Goal: Information Seeking & Learning: Learn about a topic

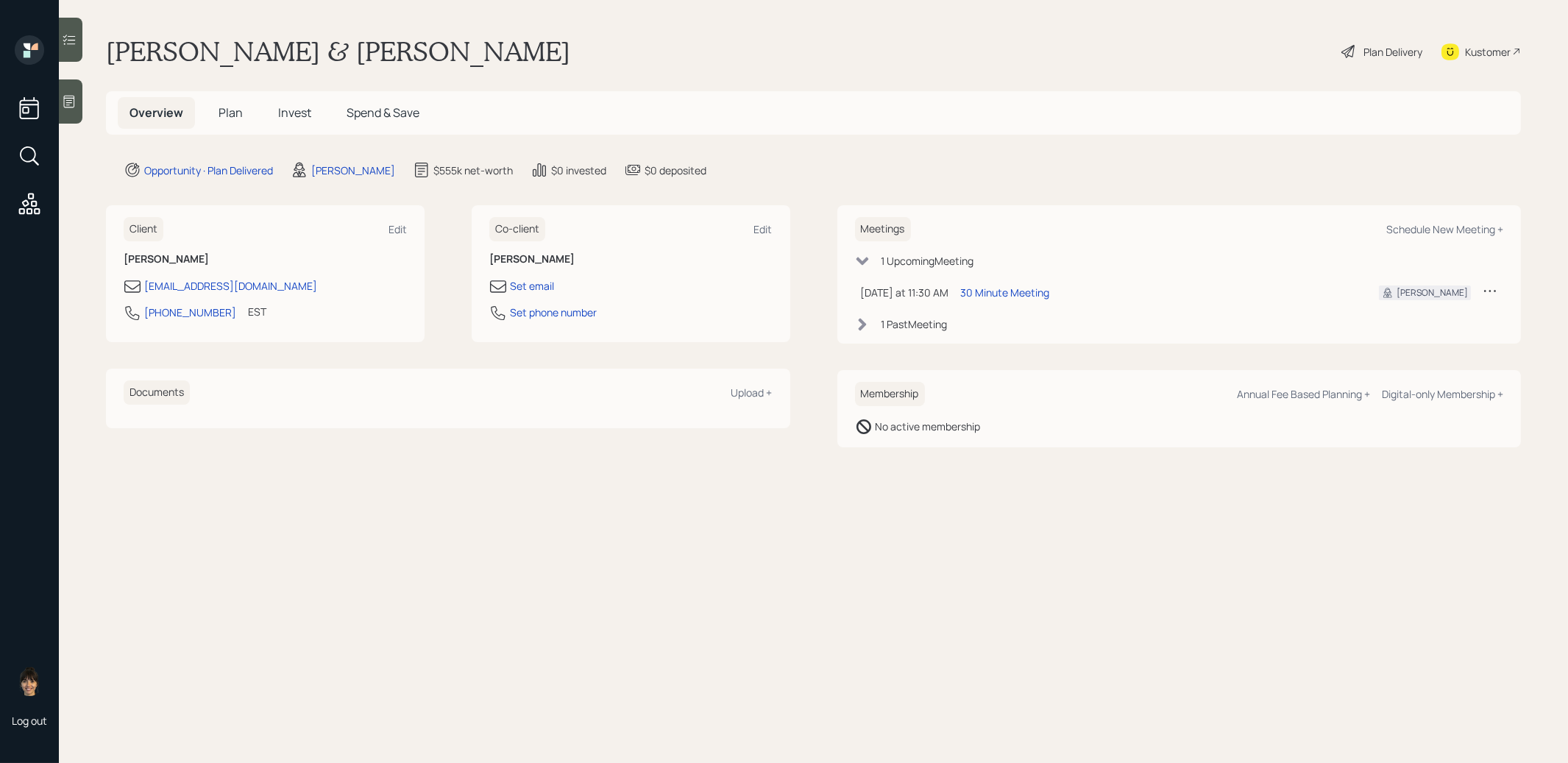
click at [292, 105] on span "Invest" at bounding box center [295, 112] width 33 height 16
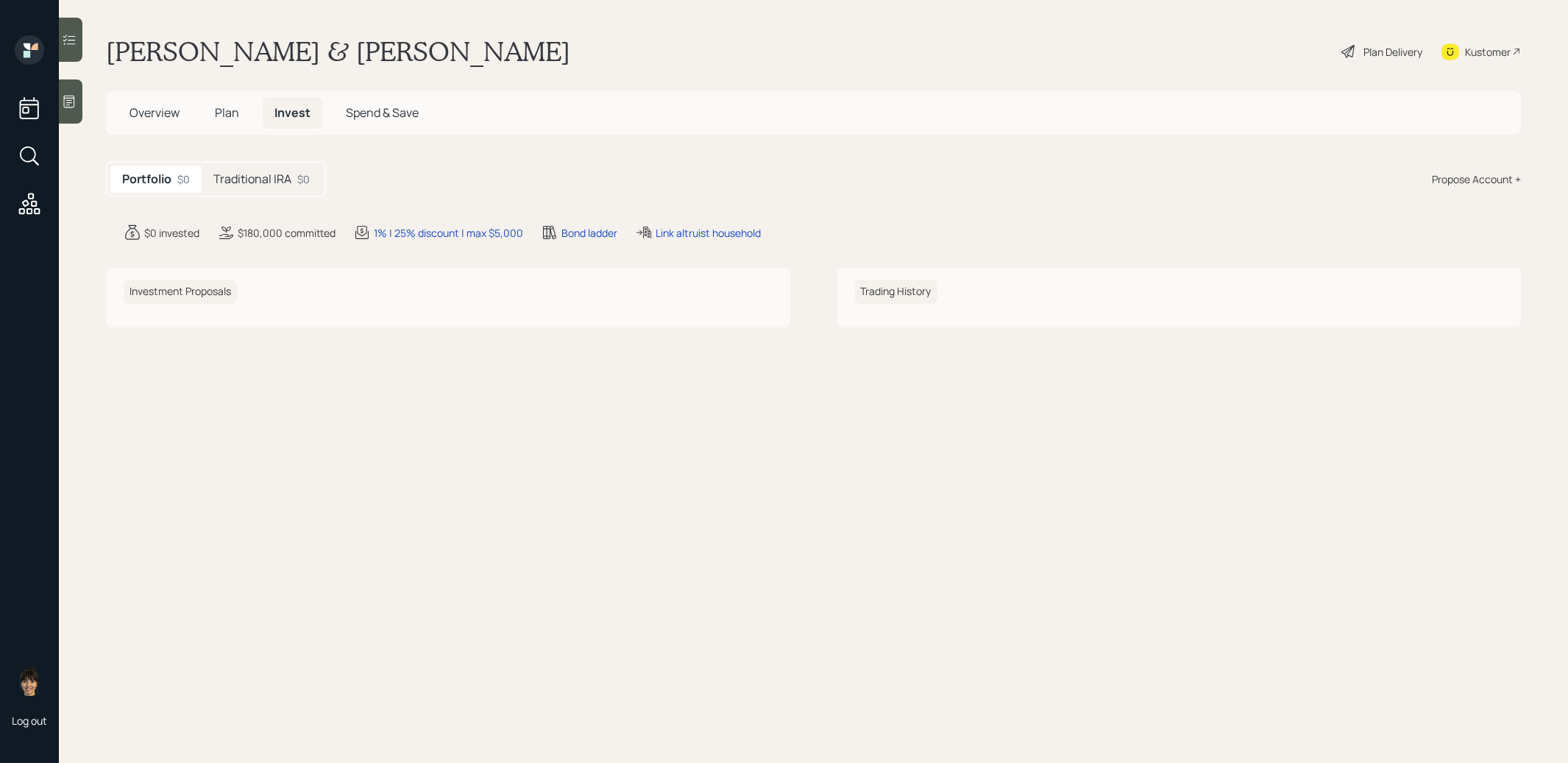
click at [262, 179] on h5 "Traditional IRA" at bounding box center [251, 179] width 78 height 14
